Goal: Information Seeking & Learning: Learn about a topic

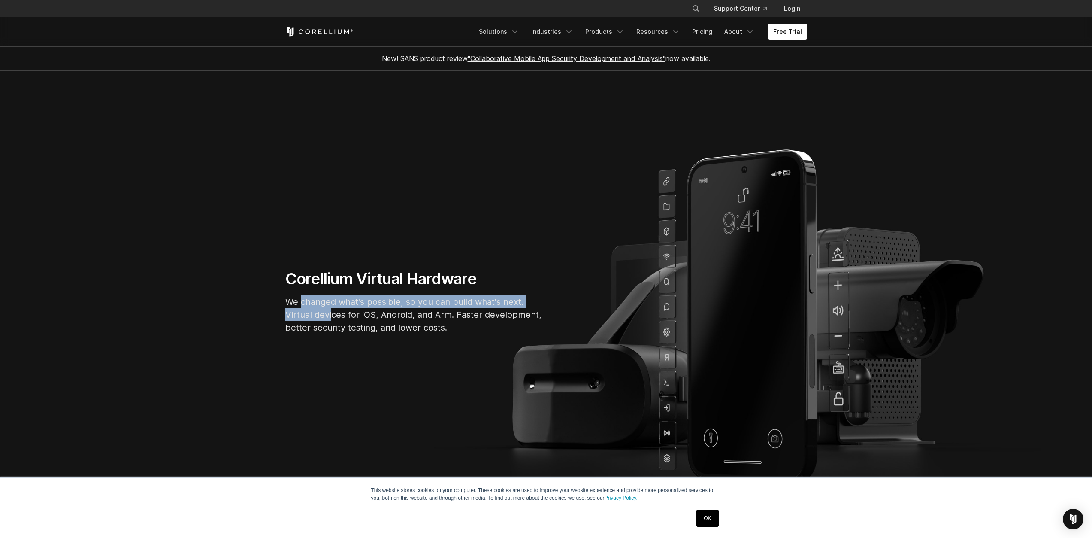
drag, startPoint x: 303, startPoint y: 299, endPoint x: 332, endPoint y: 320, distance: 36.6
click at [332, 320] on p "We changed what's possible, so you can build what's next. Virtual devices for i…" at bounding box center [414, 314] width 258 height 39
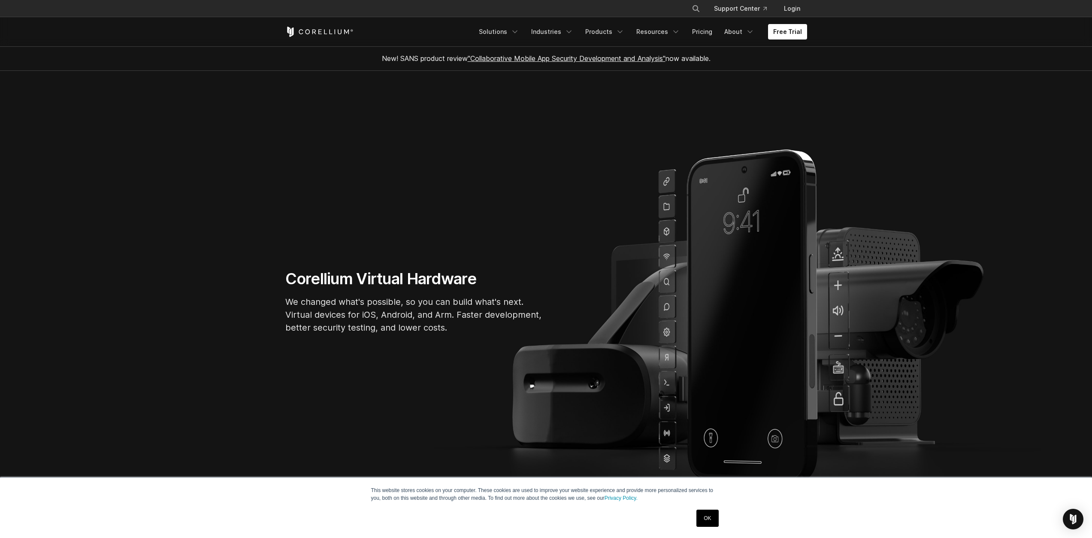
click at [311, 349] on section "Corellium Virtual Hardware We changed what's possible, so you can build what's …" at bounding box center [546, 305] width 1092 height 468
drag, startPoint x: 300, startPoint y: 329, endPoint x: 367, endPoint y: 322, distance: 67.3
click at [367, 322] on p "We changed what's possible, so you can build what's next. Virtual devices for i…" at bounding box center [414, 314] width 258 height 39
drag, startPoint x: 400, startPoint y: 324, endPoint x: 440, endPoint y: 324, distance: 40.3
click at [440, 324] on p "We changed what's possible, so you can build what's next. Virtual devices for i…" at bounding box center [414, 314] width 258 height 39
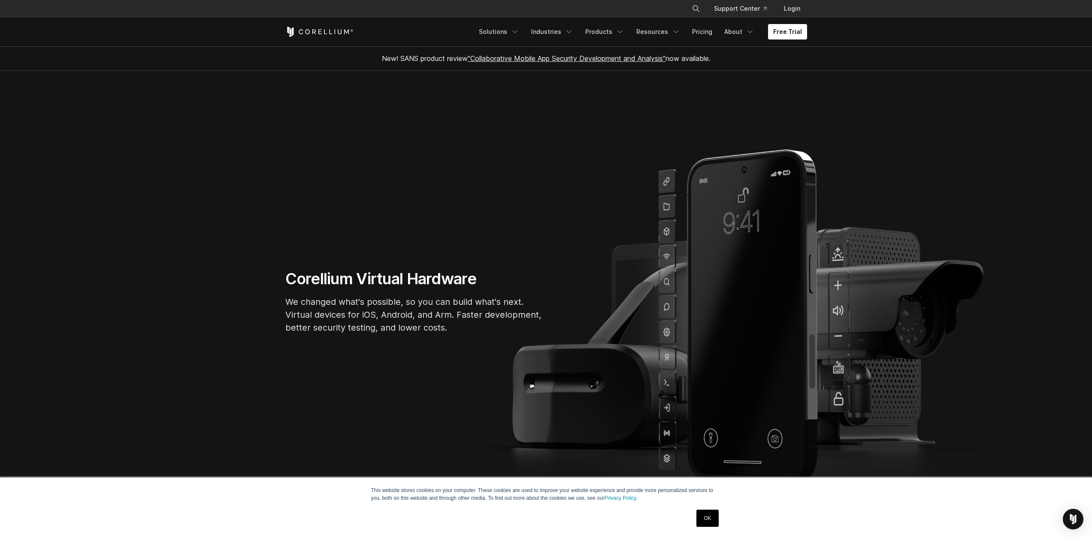
click at [413, 352] on section "Corellium Virtual Hardware We changed what's possible, so you can build what's …" at bounding box center [546, 305] width 1092 height 468
click at [713, 38] on link "Pricing" at bounding box center [702, 31] width 30 height 15
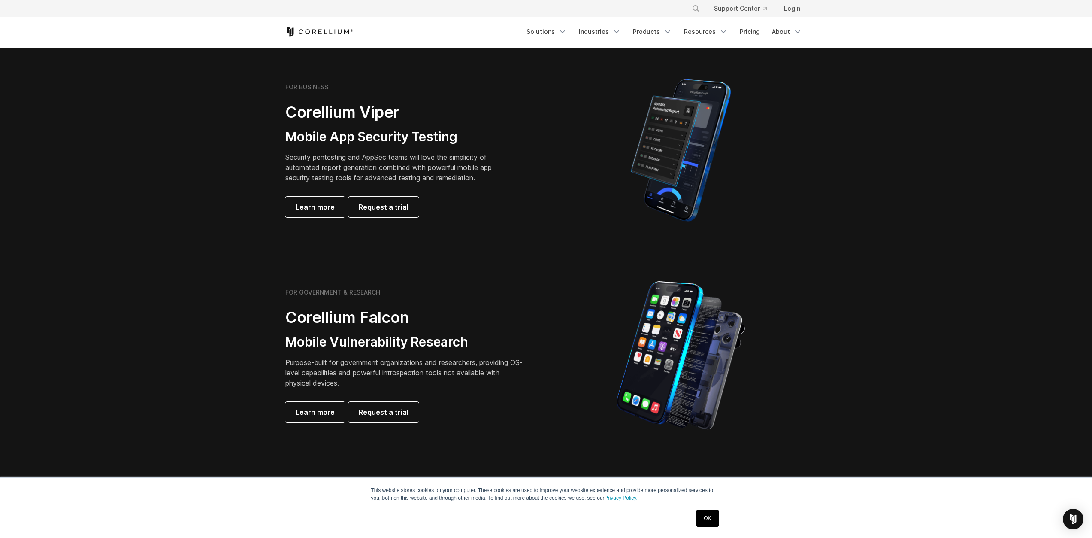
scroll to position [180, 0]
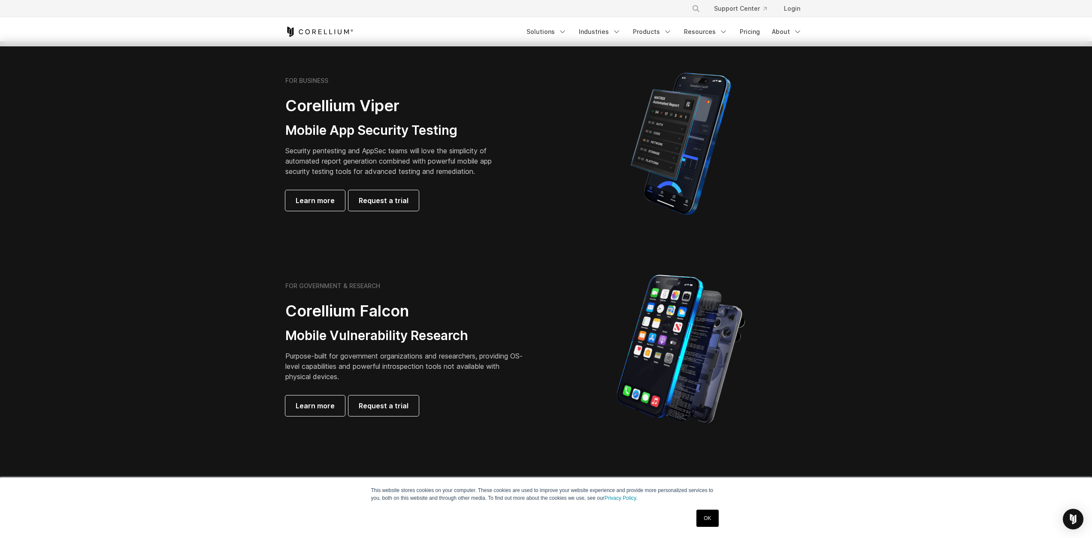
click at [703, 513] on link "OK" at bounding box center [708, 517] width 22 height 17
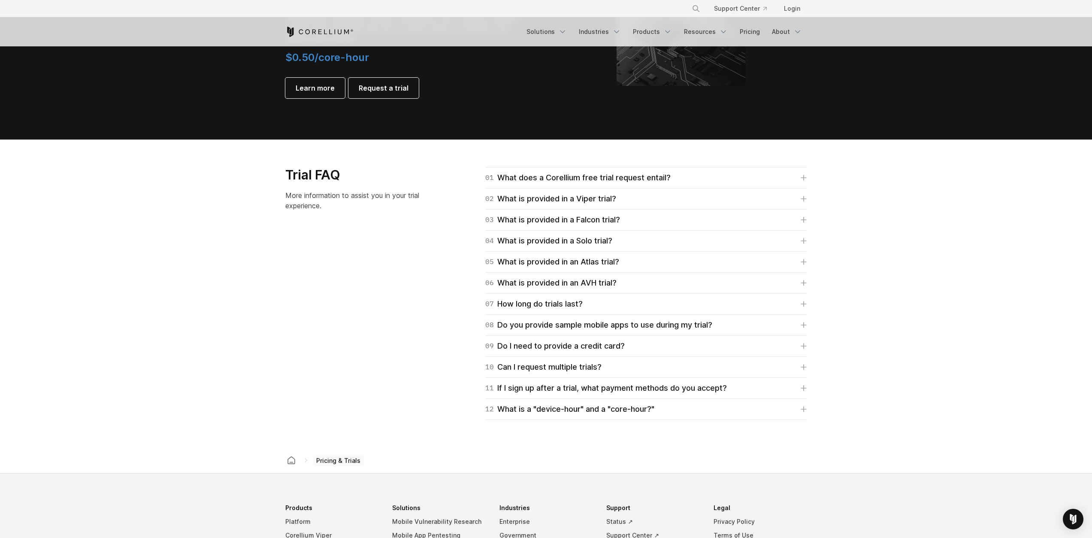
scroll to position [1127, 0]
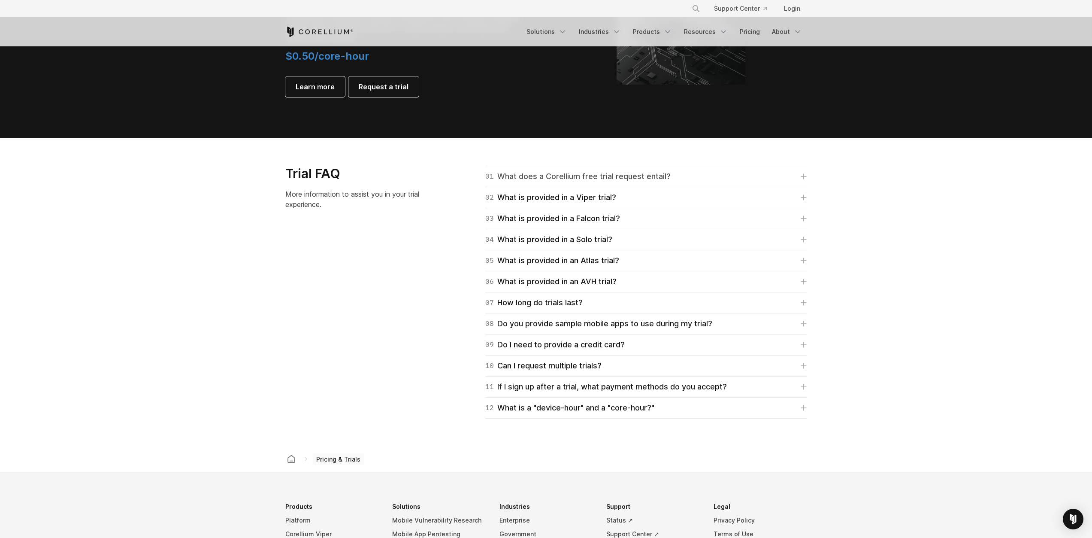
click at [706, 182] on link "01 What does a Corellium free trial request entail?" at bounding box center [645, 176] width 321 height 12
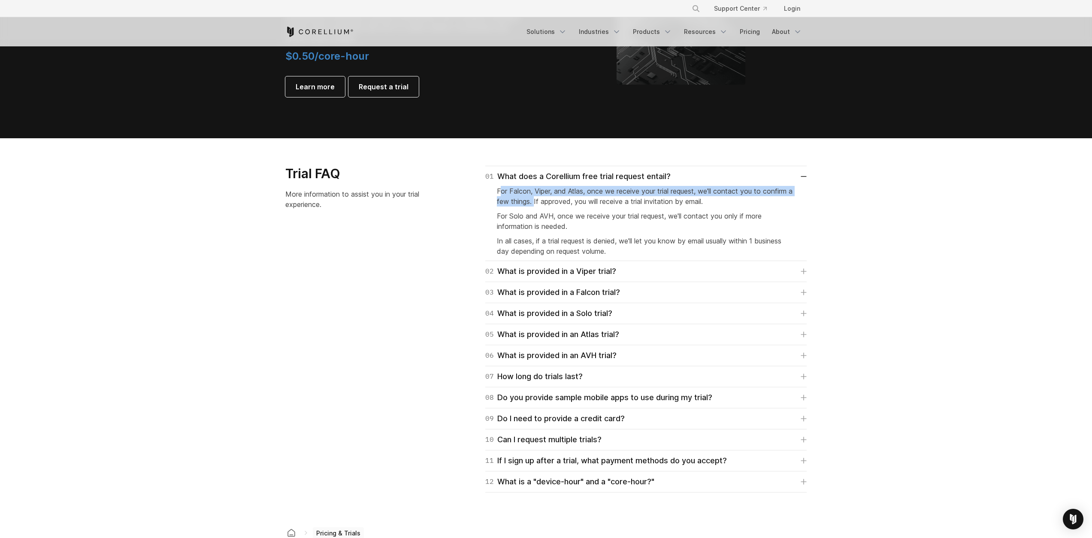
drag, startPoint x: 501, startPoint y: 188, endPoint x: 541, endPoint y: 203, distance: 41.9
click at [541, 203] on span "For Falcon, Viper, and Atlas, once we receive your trial request, we'll contact…" at bounding box center [645, 196] width 296 height 19
click at [567, 204] on span "For Falcon, Viper, and Atlas, once we receive your trial request, we'll contact…" at bounding box center [645, 196] width 296 height 19
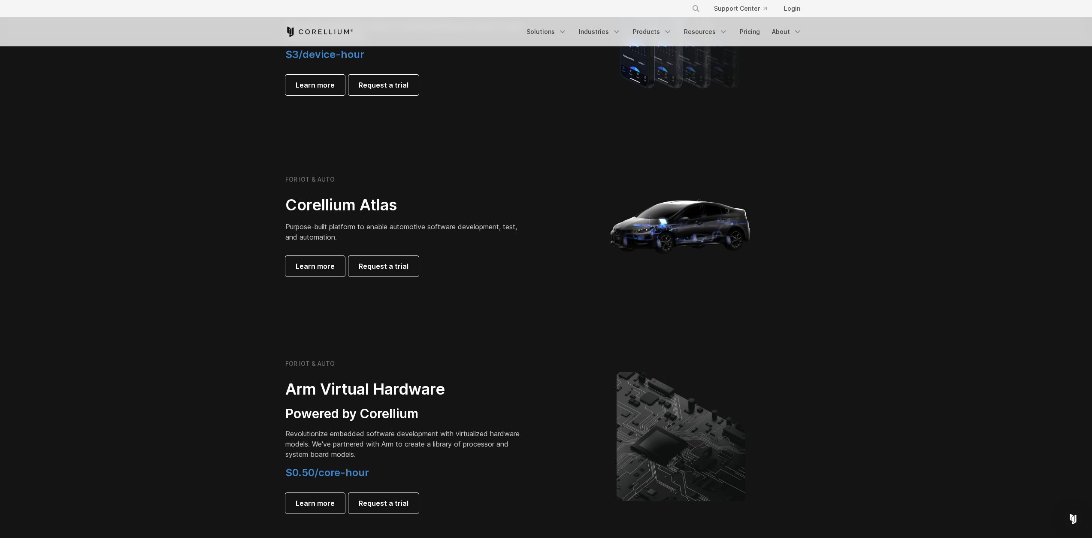
scroll to position [618, 0]
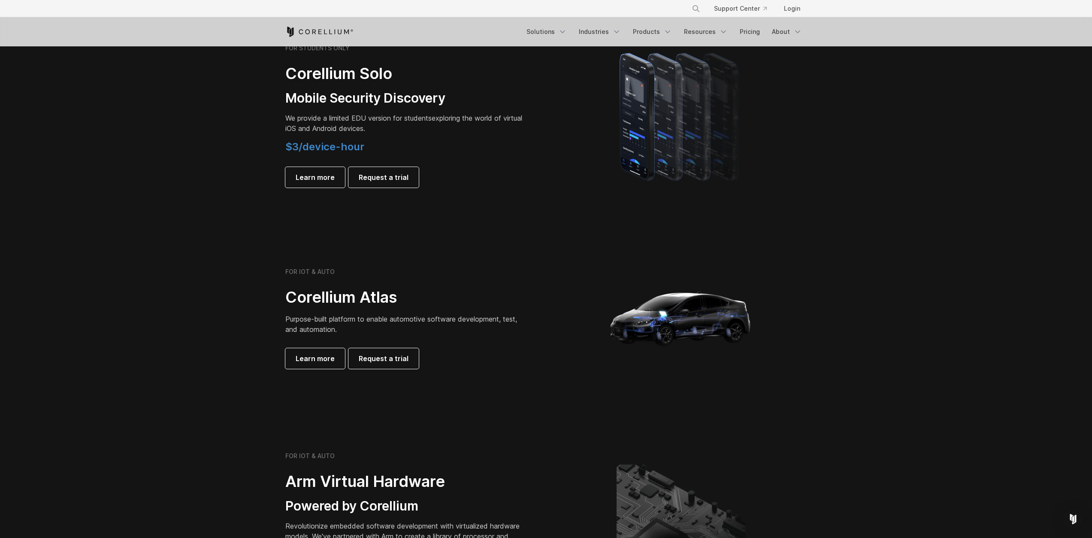
click at [200, 232] on section "FOR IOT & AUTO Corellium Atlas Purpose-built platform to enable automotive soft…" at bounding box center [546, 321] width 1092 height 206
